Goal: Task Accomplishment & Management: Manage account settings

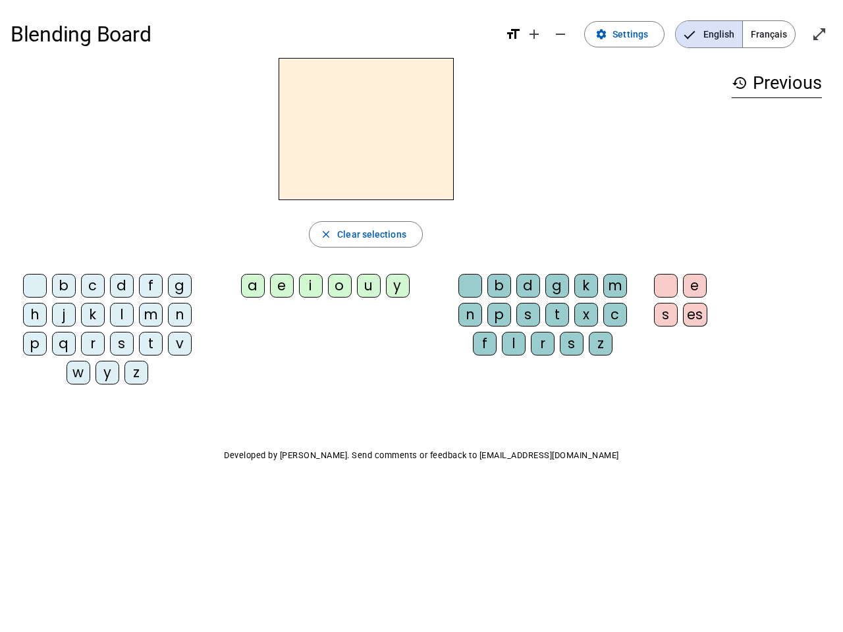
click at [535, 34] on mat-icon "add" at bounding box center [534, 34] width 16 height 16
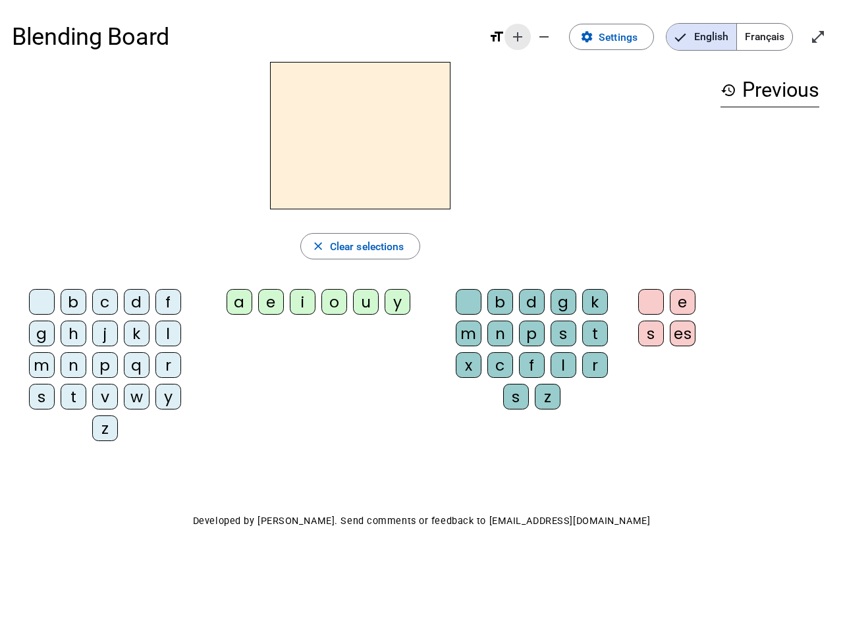
click at [561, 34] on div "Blending Board format_size add remove settings Settings English Français open_i…" at bounding box center [421, 37] width 819 height 50
click at [625, 34] on span "Settings" at bounding box center [617, 37] width 39 height 18
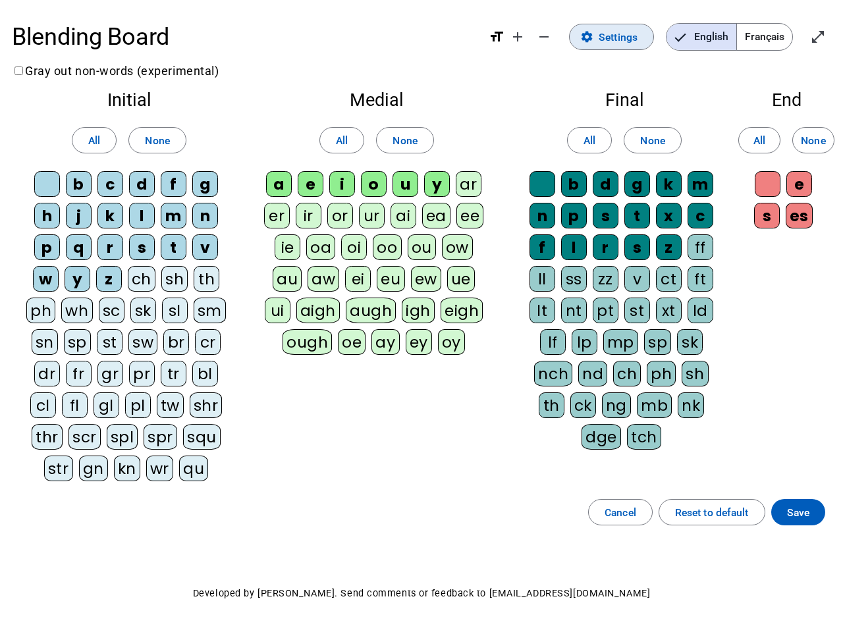
click at [708, 34] on span "English" at bounding box center [701, 37] width 70 height 26
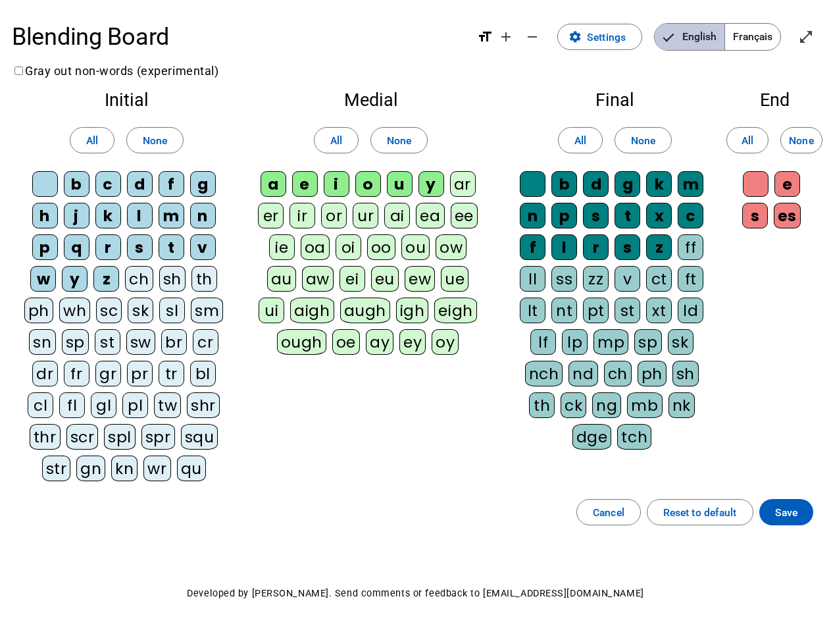
click at [708, 34] on span "English" at bounding box center [690, 37] width 70 height 26
click at [768, 34] on span "Français" at bounding box center [752, 37] width 55 height 26
click at [768, 34] on span "Français" at bounding box center [743, 37] width 75 height 26
click at [819, 34] on span "Enter full screen" at bounding box center [807, 37] width 32 height 32
click at [365, 234] on letter-bubble "oi" at bounding box center [352, 250] width 32 height 32
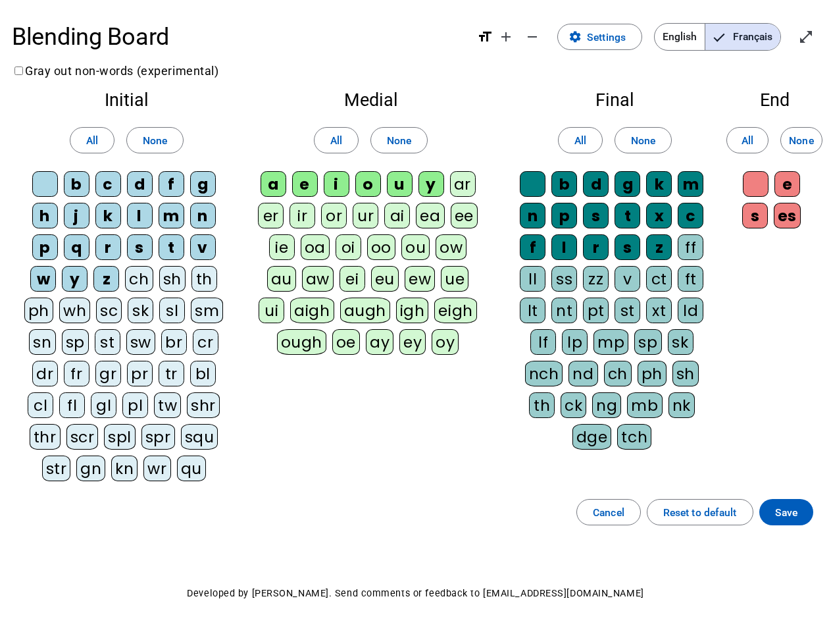
click at [38, 288] on div "w" at bounding box center [43, 279] width 26 height 26
